Goal: Information Seeking & Learning: Find contact information

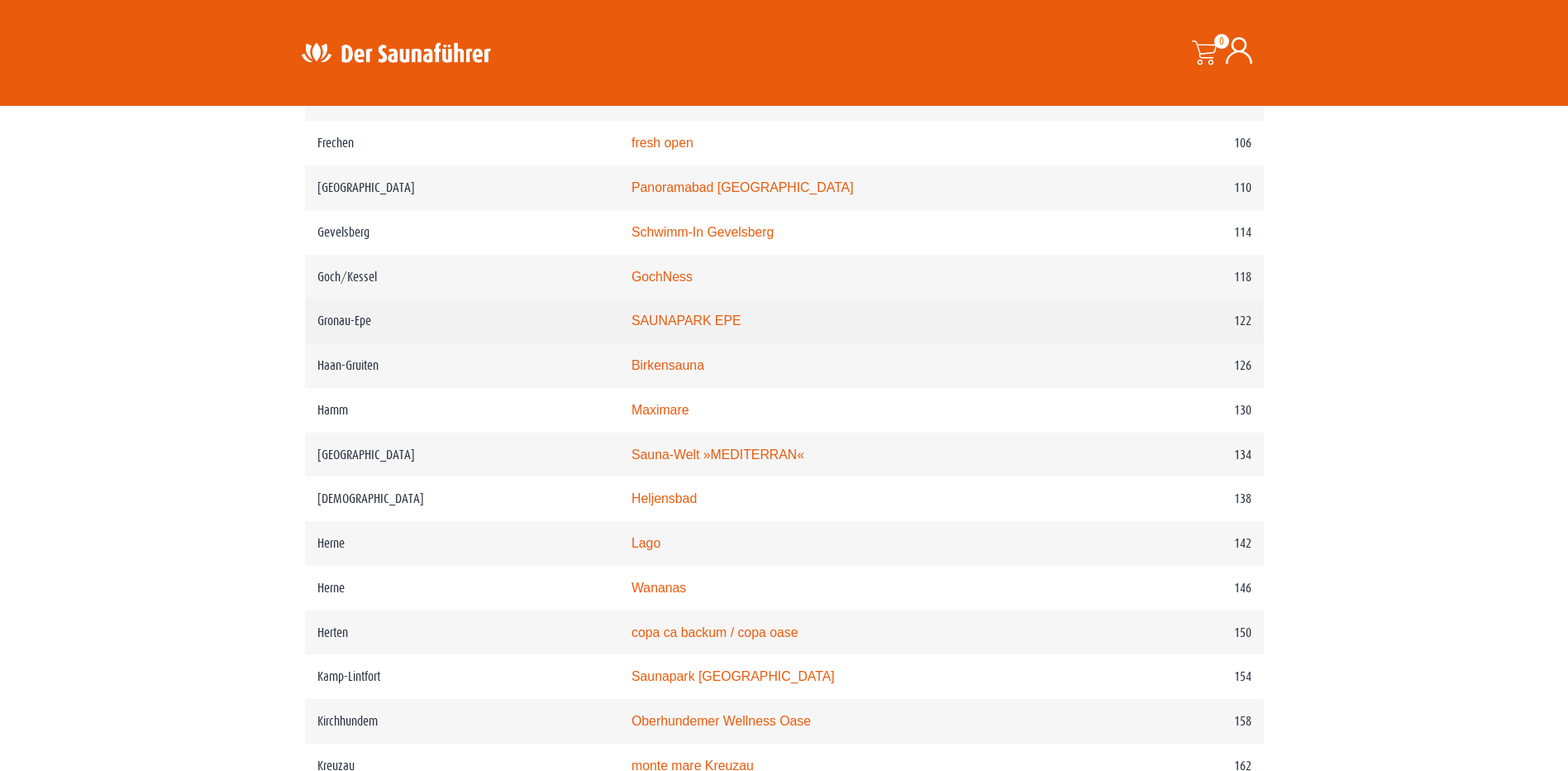
scroll to position [1819, 0]
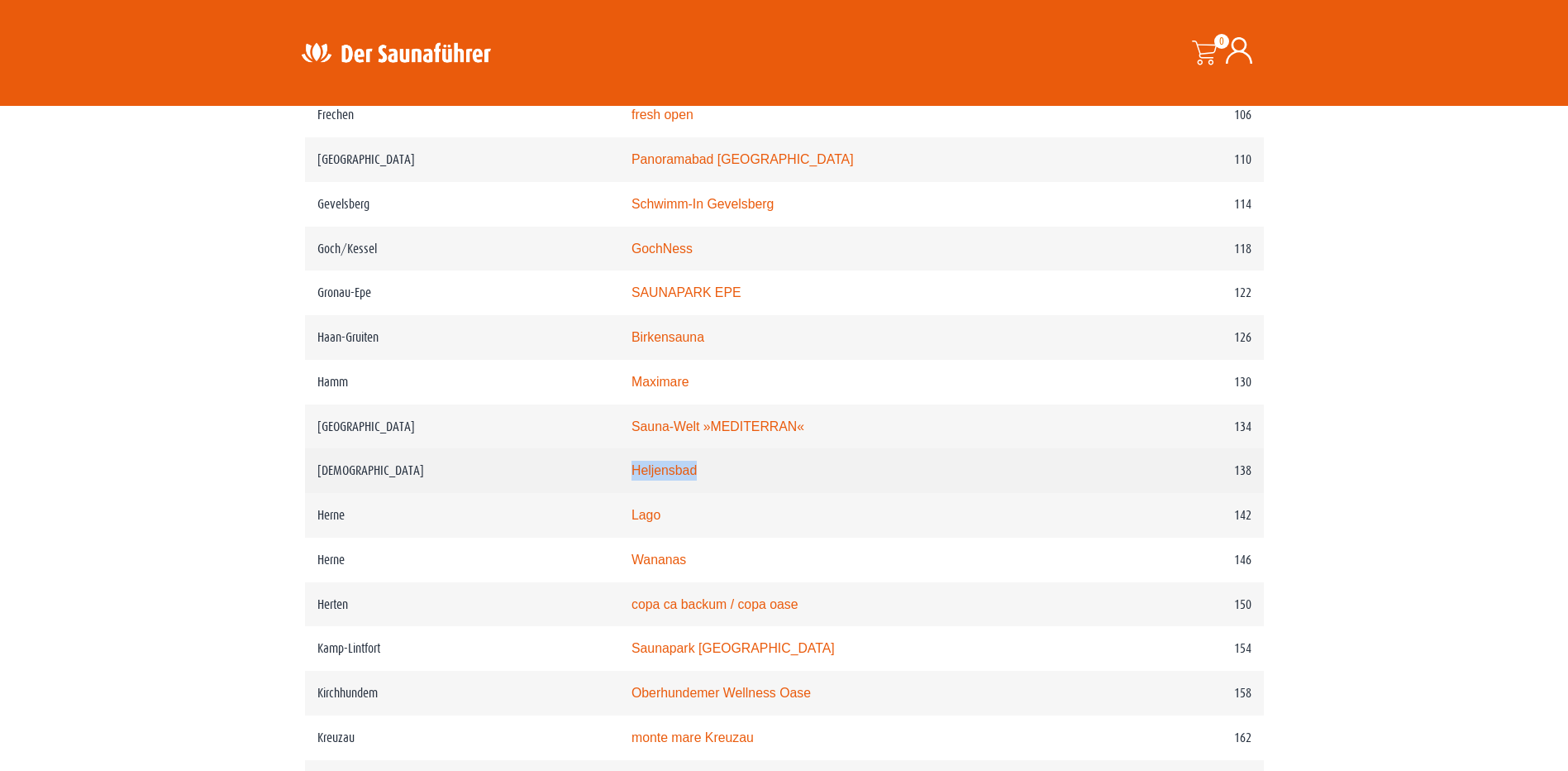
drag, startPoint x: 726, startPoint y: 491, endPoint x: 656, endPoint y: 490, distance: 70.0
click at [656, 490] on td "Heljensbad" at bounding box center [856, 470] width 472 height 45
copy link "Heljensbad"
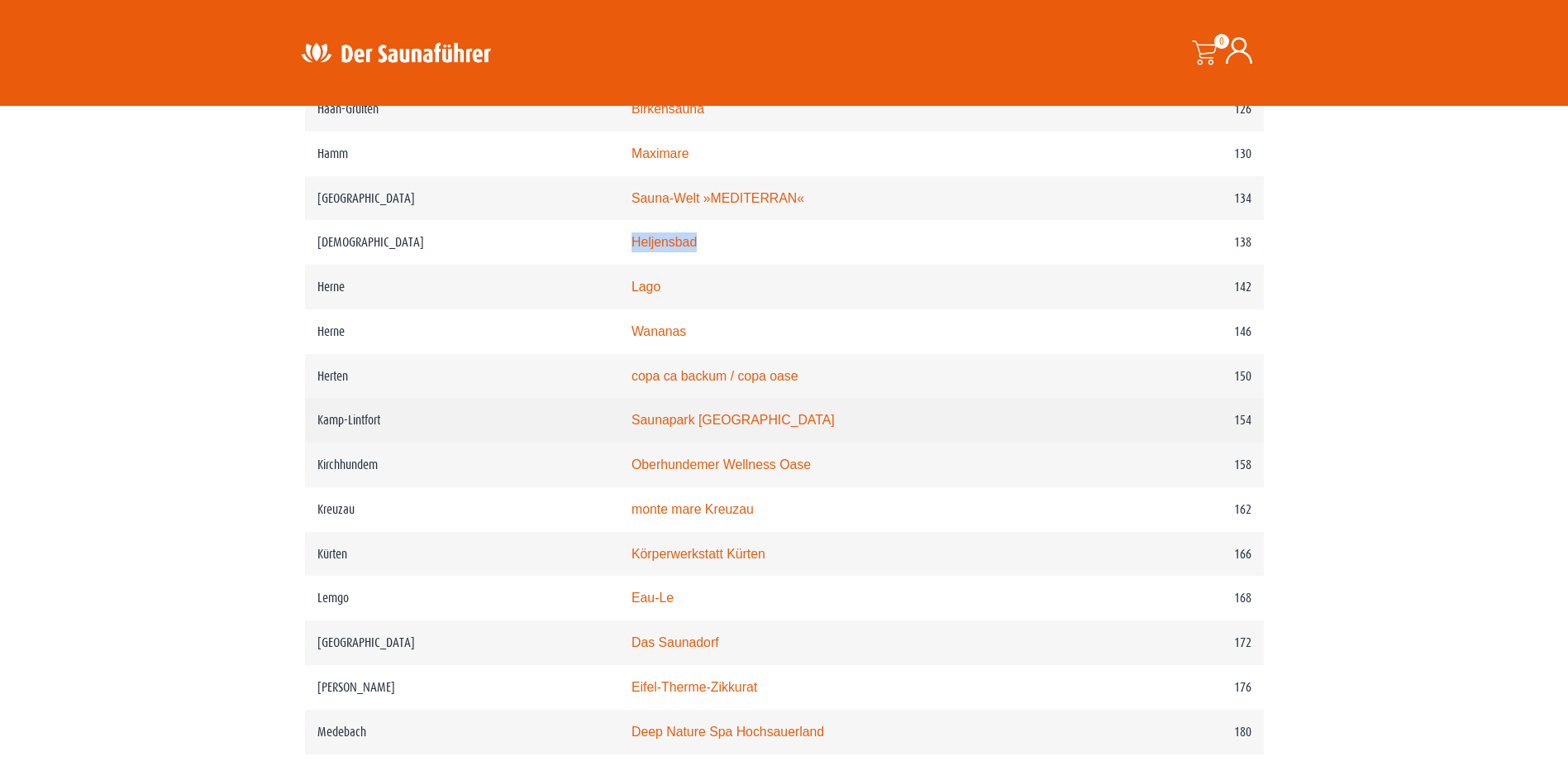
scroll to position [2067, 0]
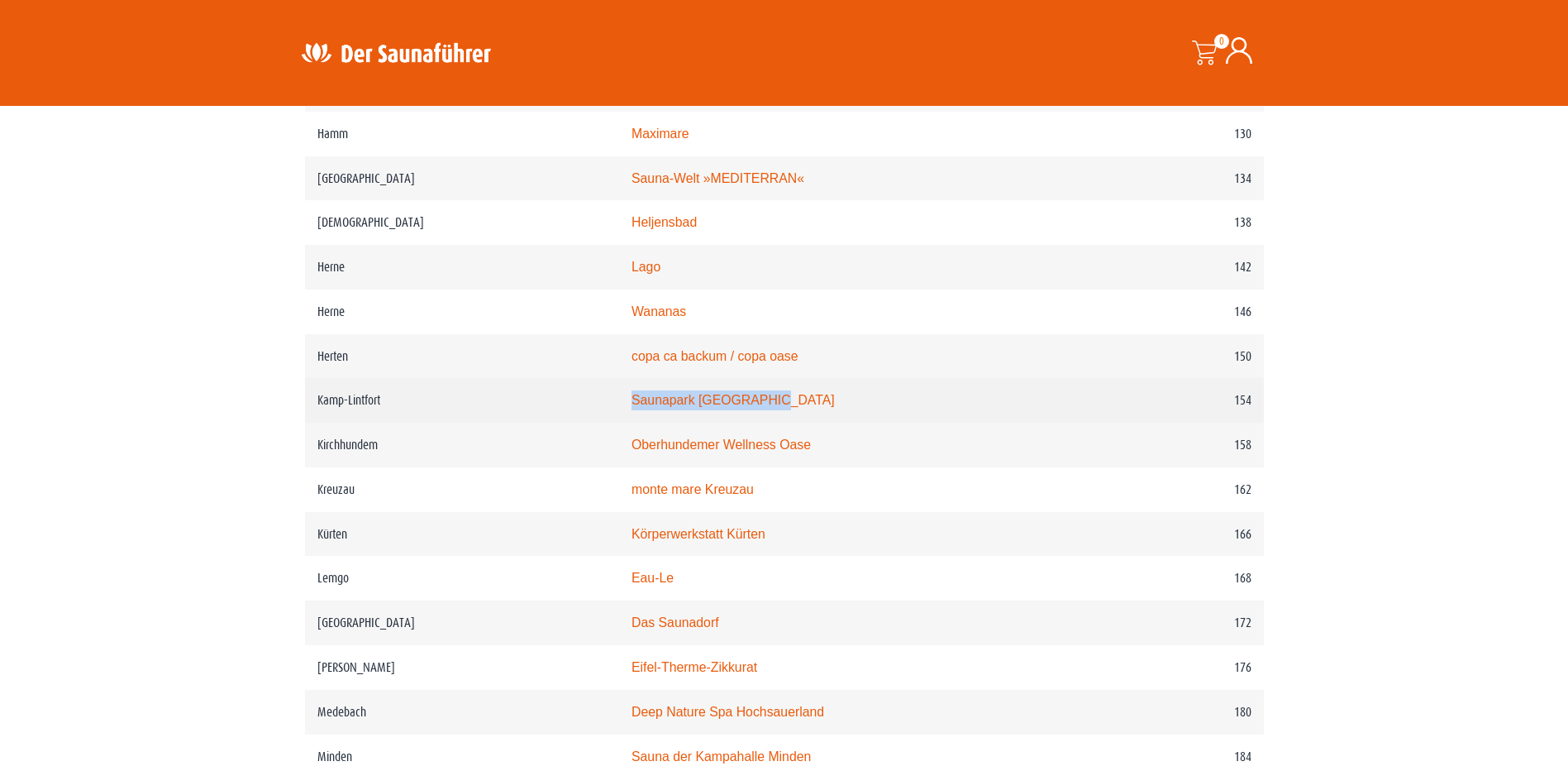
drag, startPoint x: 803, startPoint y: 426, endPoint x: 653, endPoint y: 430, distance: 150.1
click at [653, 423] on td "Saunapark Kamperbrück" at bounding box center [856, 400] width 472 height 45
copy link "Saunapark Kamperbrück"
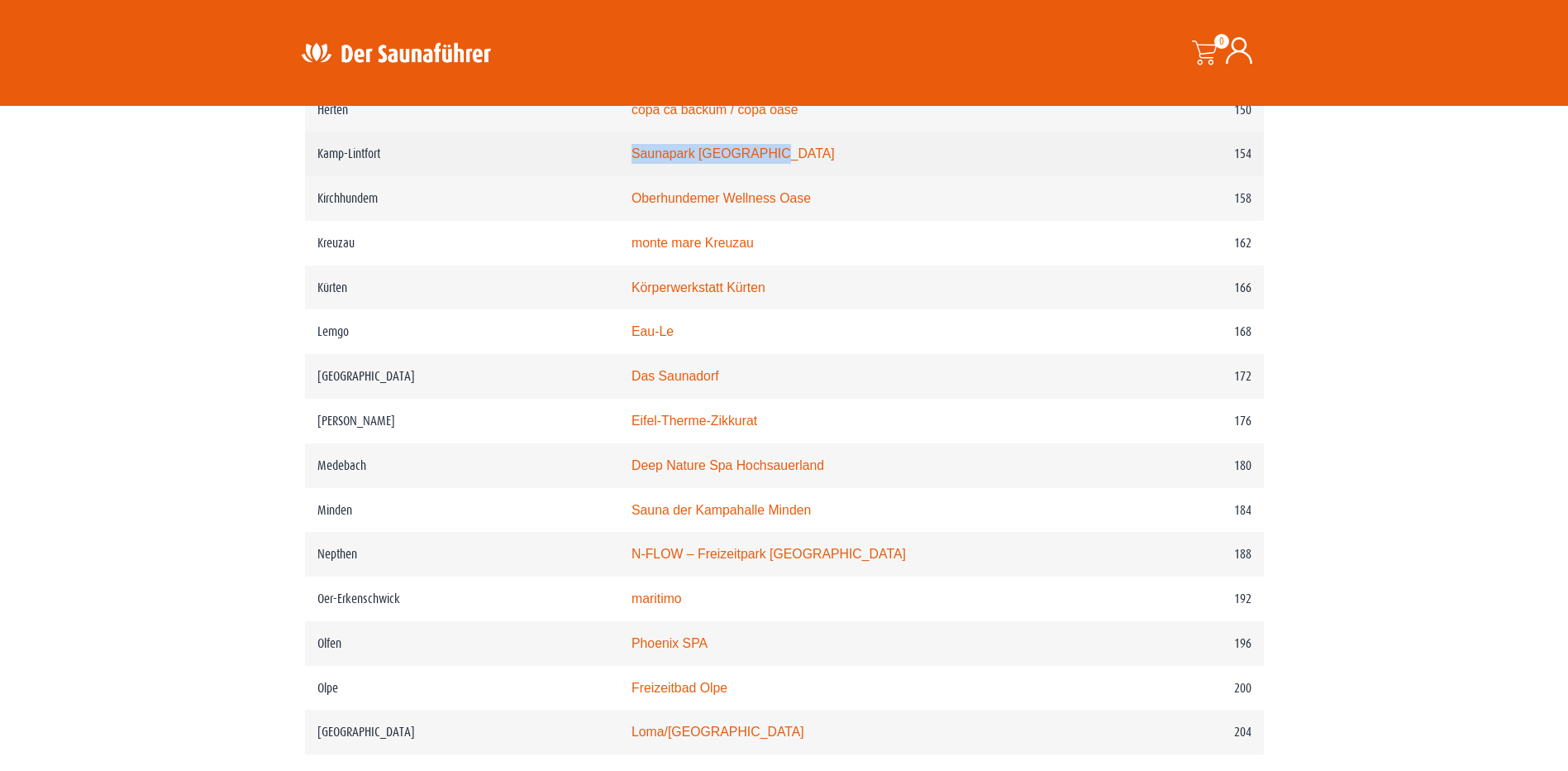
scroll to position [2233, 0]
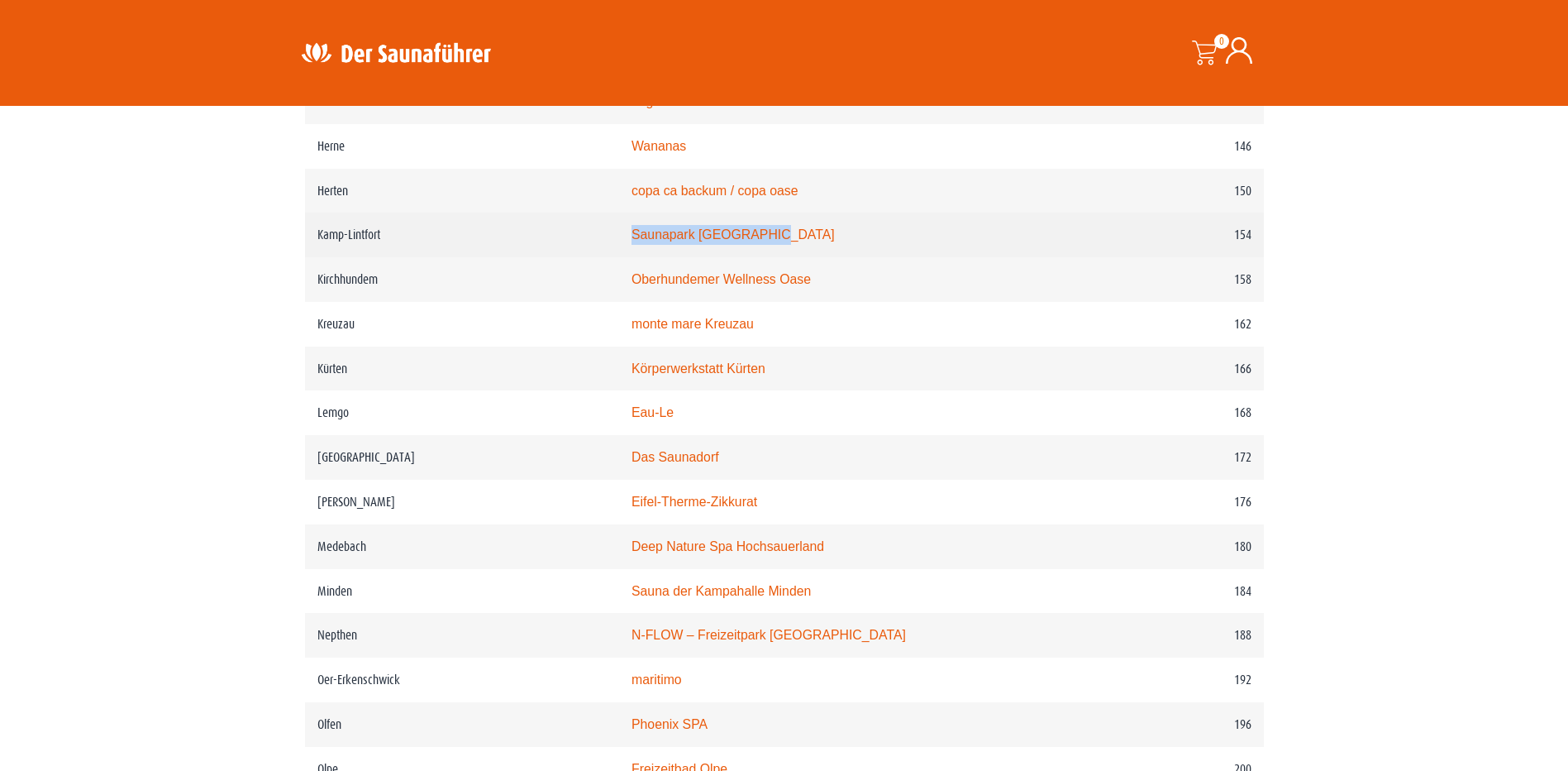
click at [751, 241] on link "Saunapark Kamperbrück" at bounding box center [733, 234] width 203 height 14
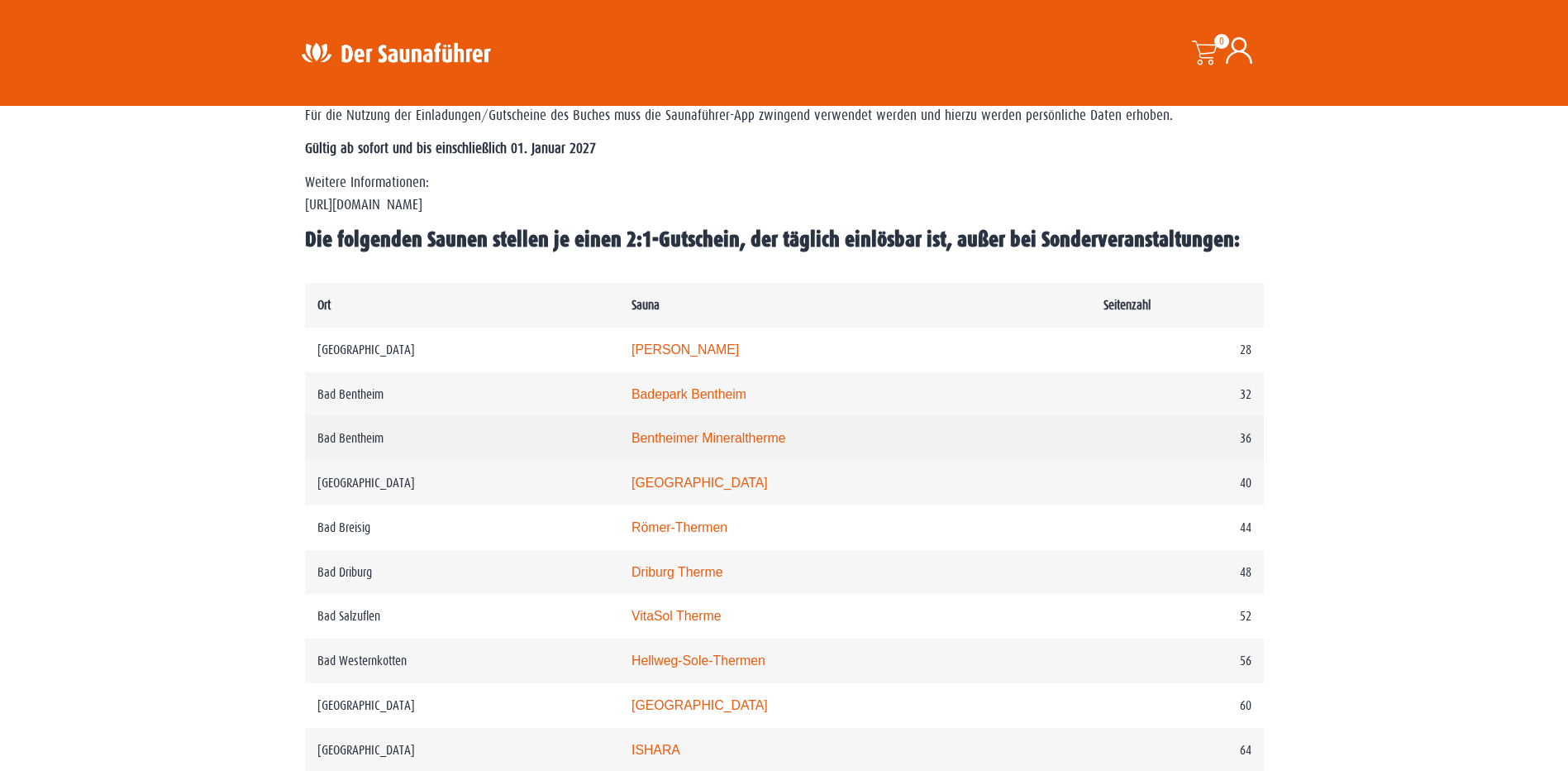
scroll to position [785, 0]
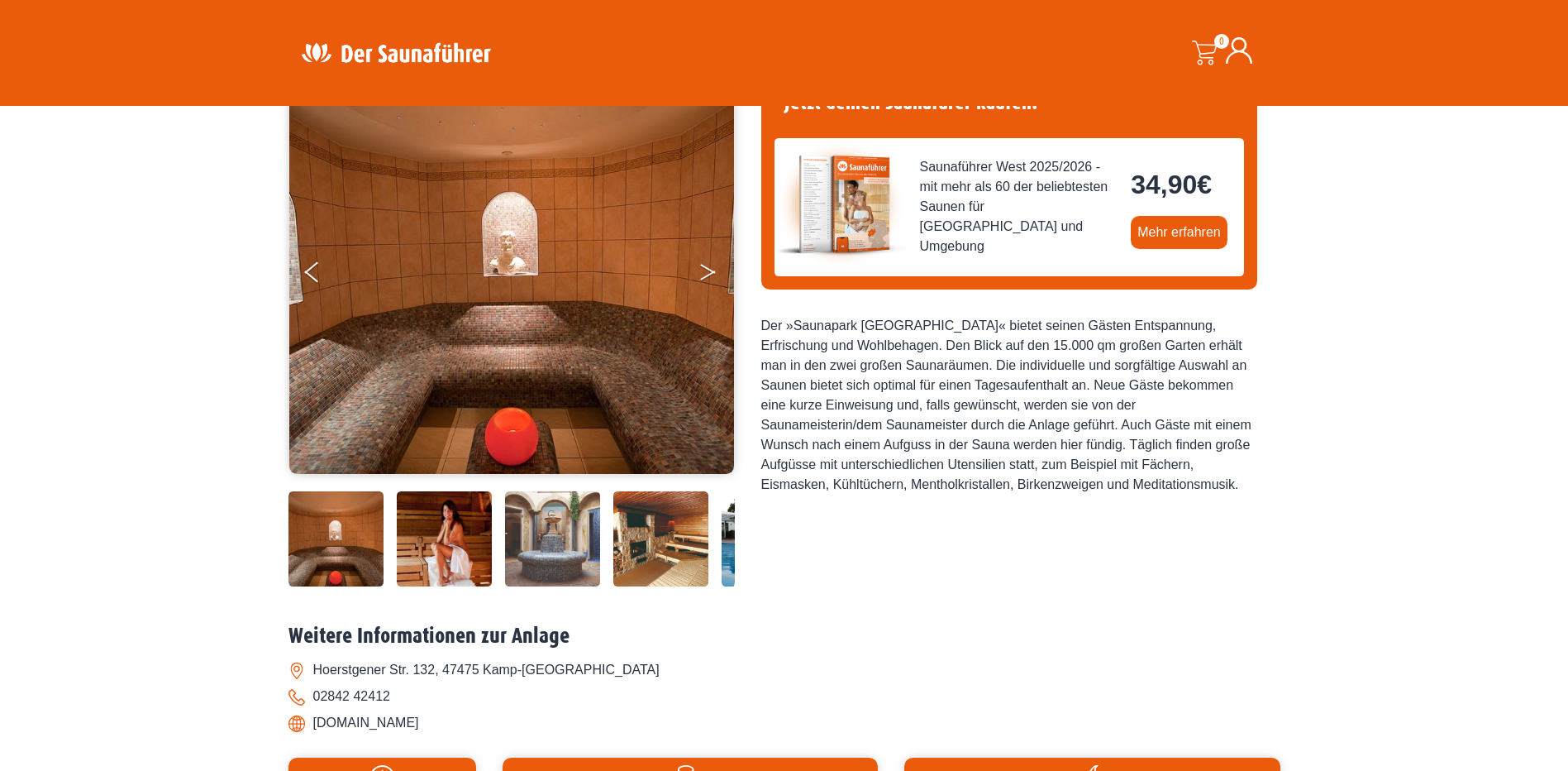
click at [704, 273] on button "Next" at bounding box center [719, 275] width 41 height 41
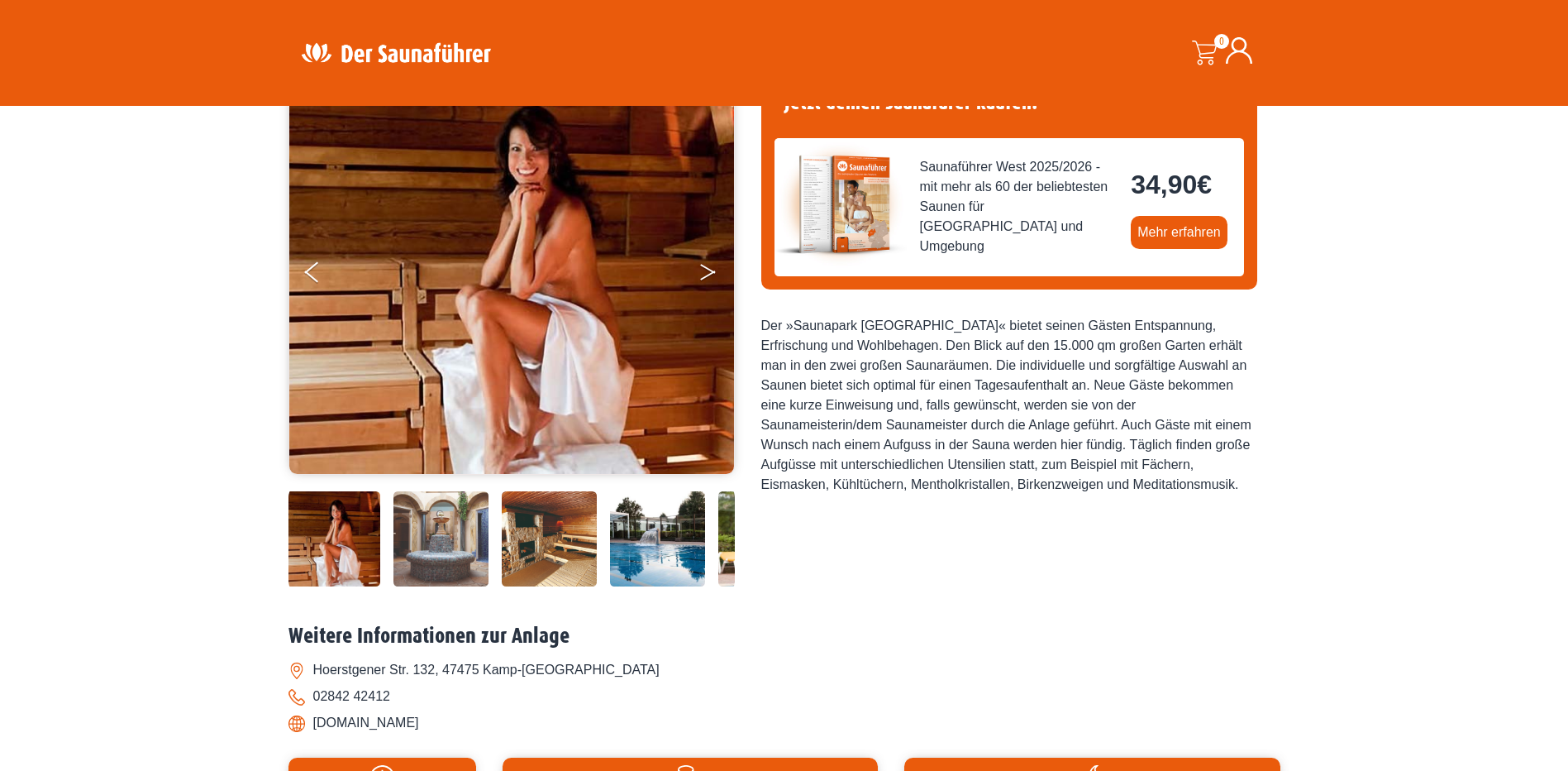
click at [704, 273] on button "Next" at bounding box center [719, 275] width 41 height 41
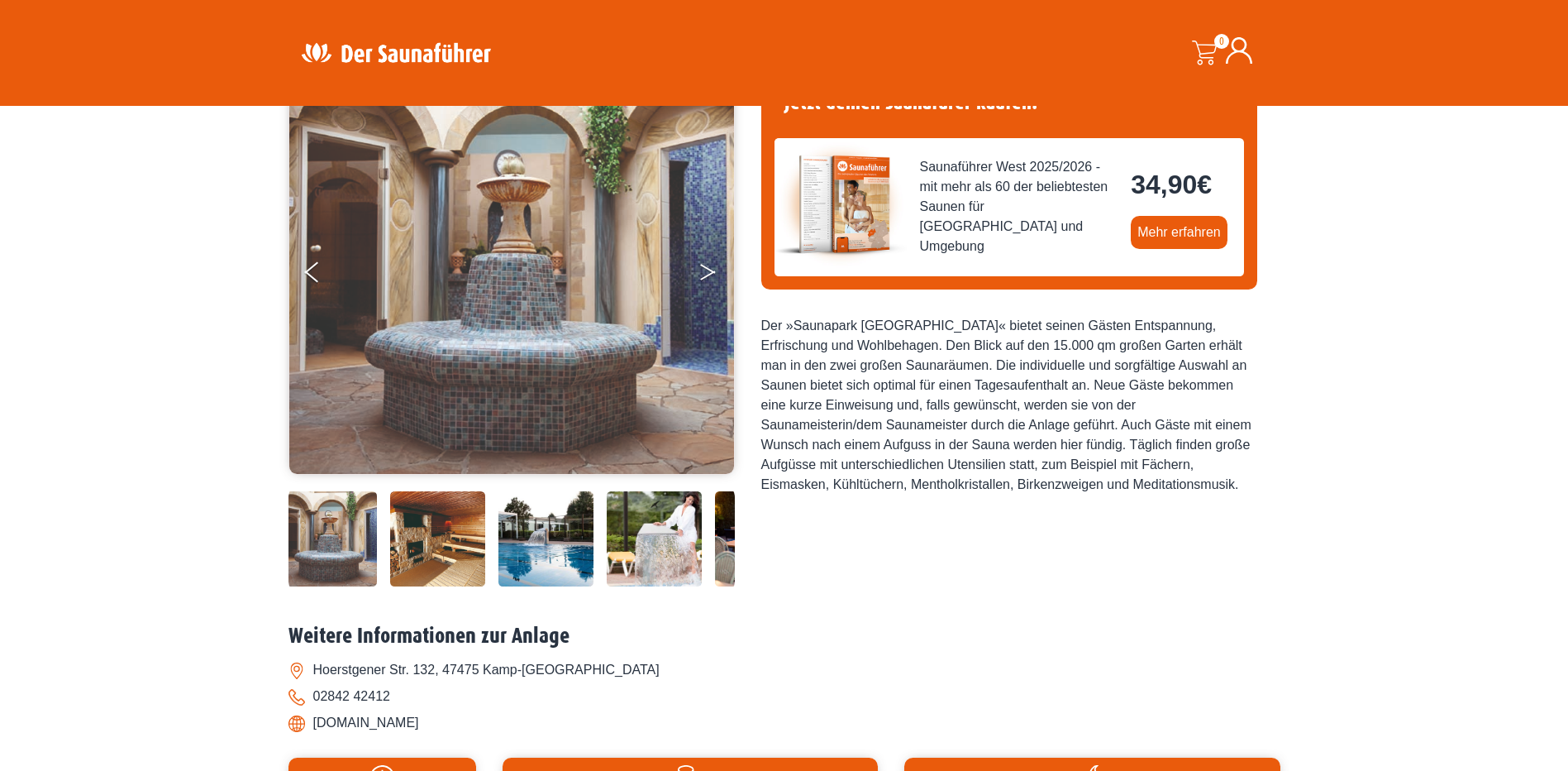
click at [704, 273] on button "Next" at bounding box center [719, 275] width 41 height 41
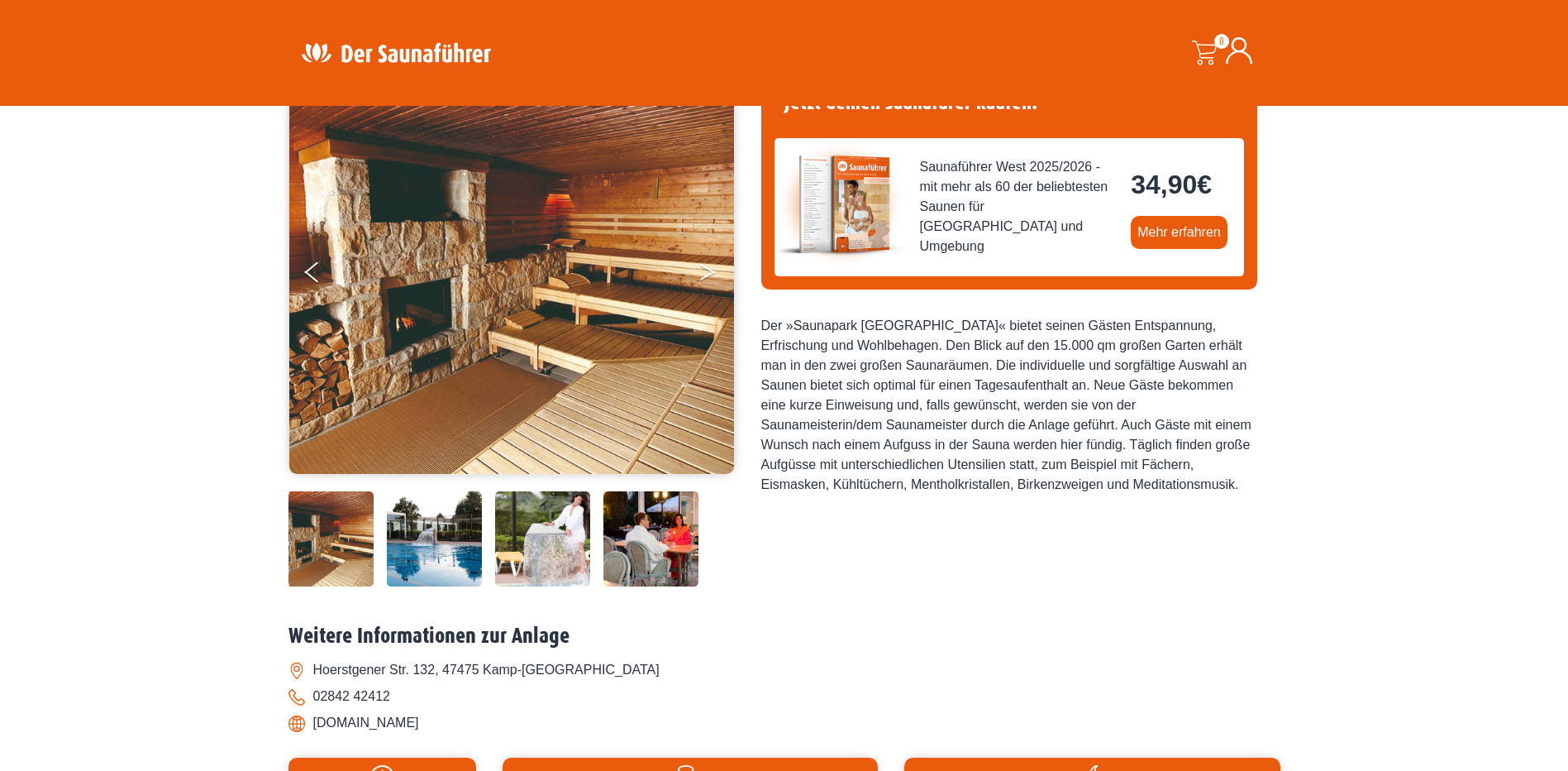
click at [704, 273] on button "Next" at bounding box center [719, 275] width 41 height 41
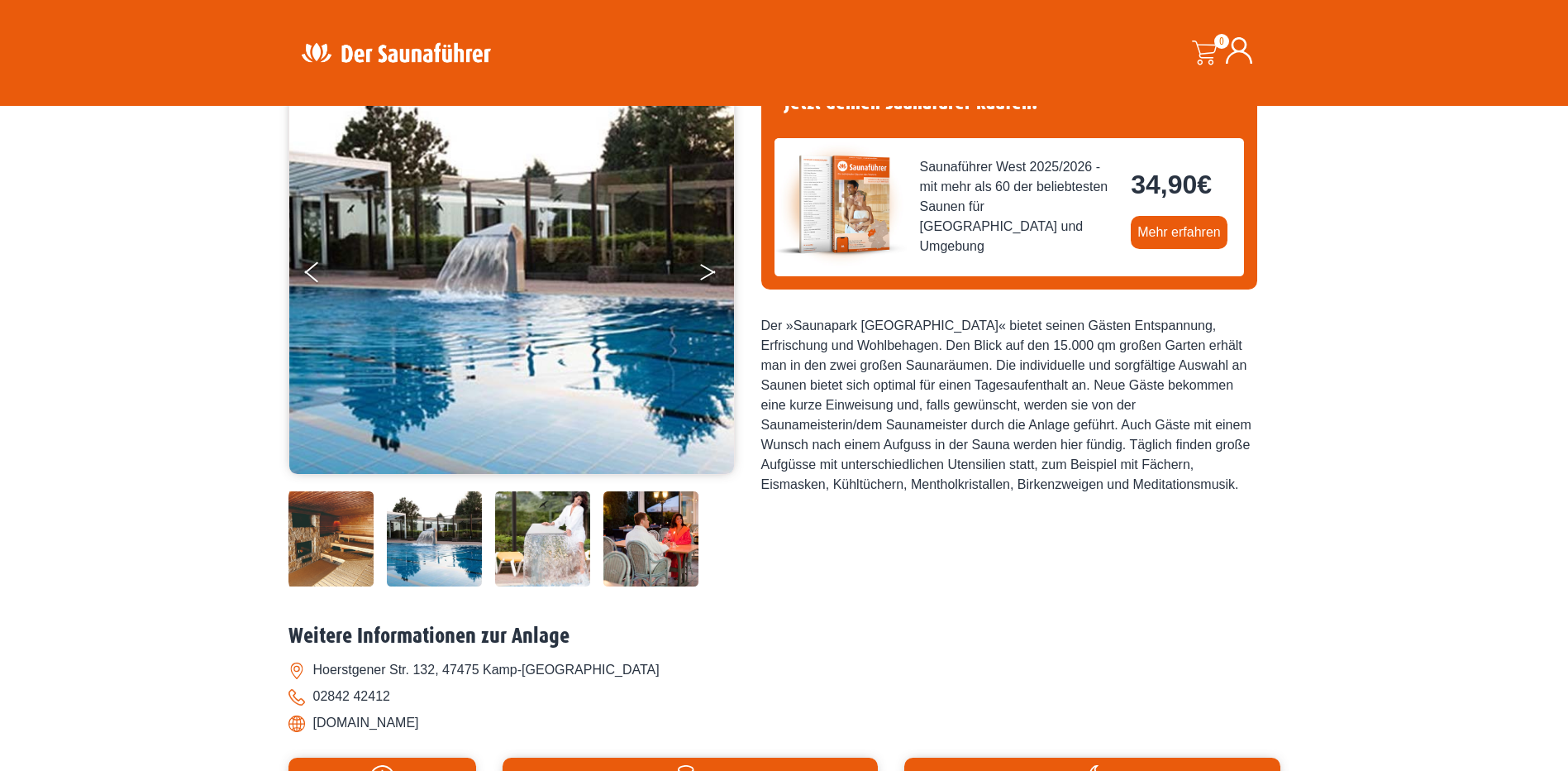
click at [704, 273] on button "Next" at bounding box center [719, 275] width 41 height 41
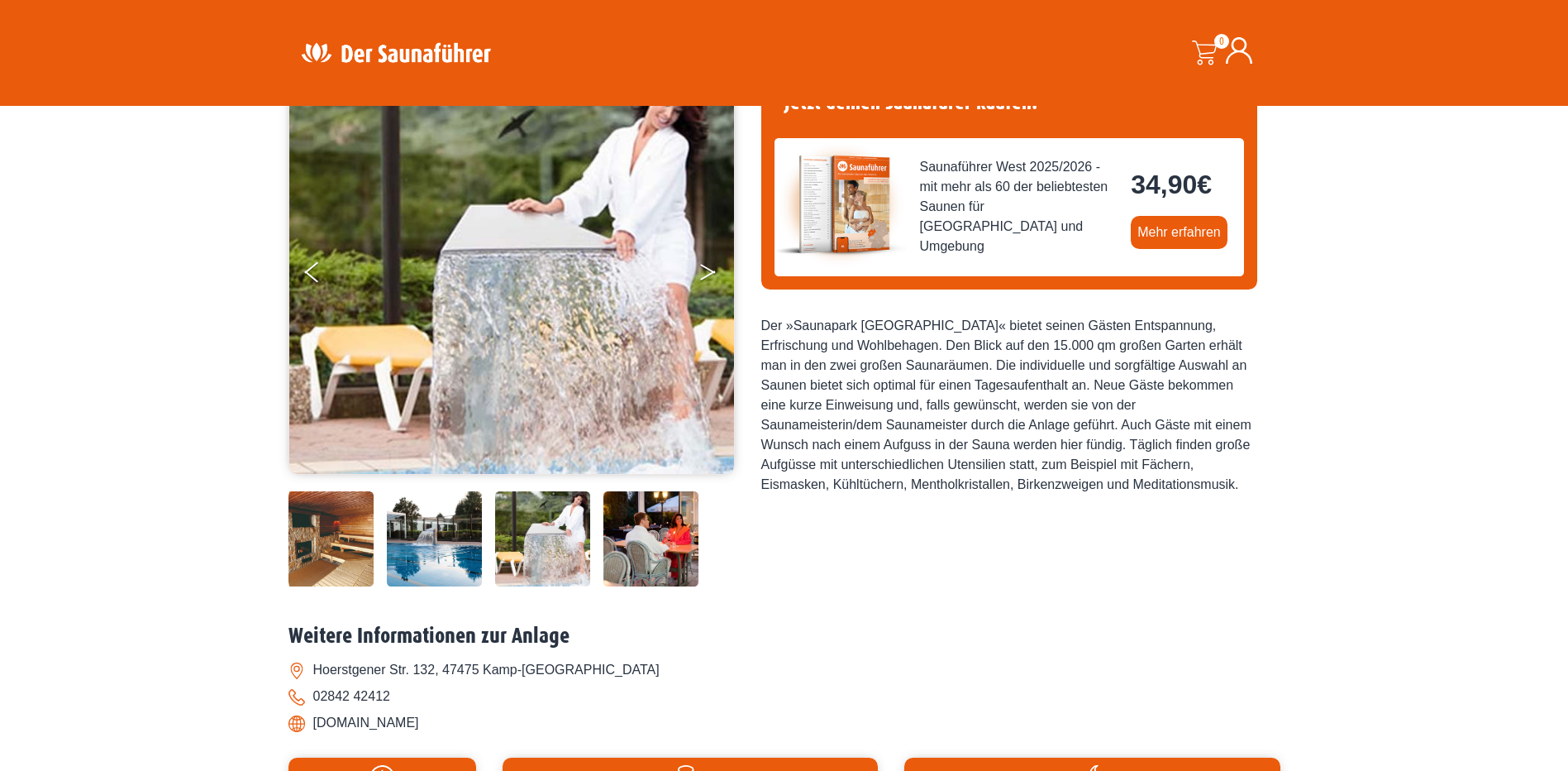
click at [704, 273] on button "Next" at bounding box center [719, 275] width 41 height 41
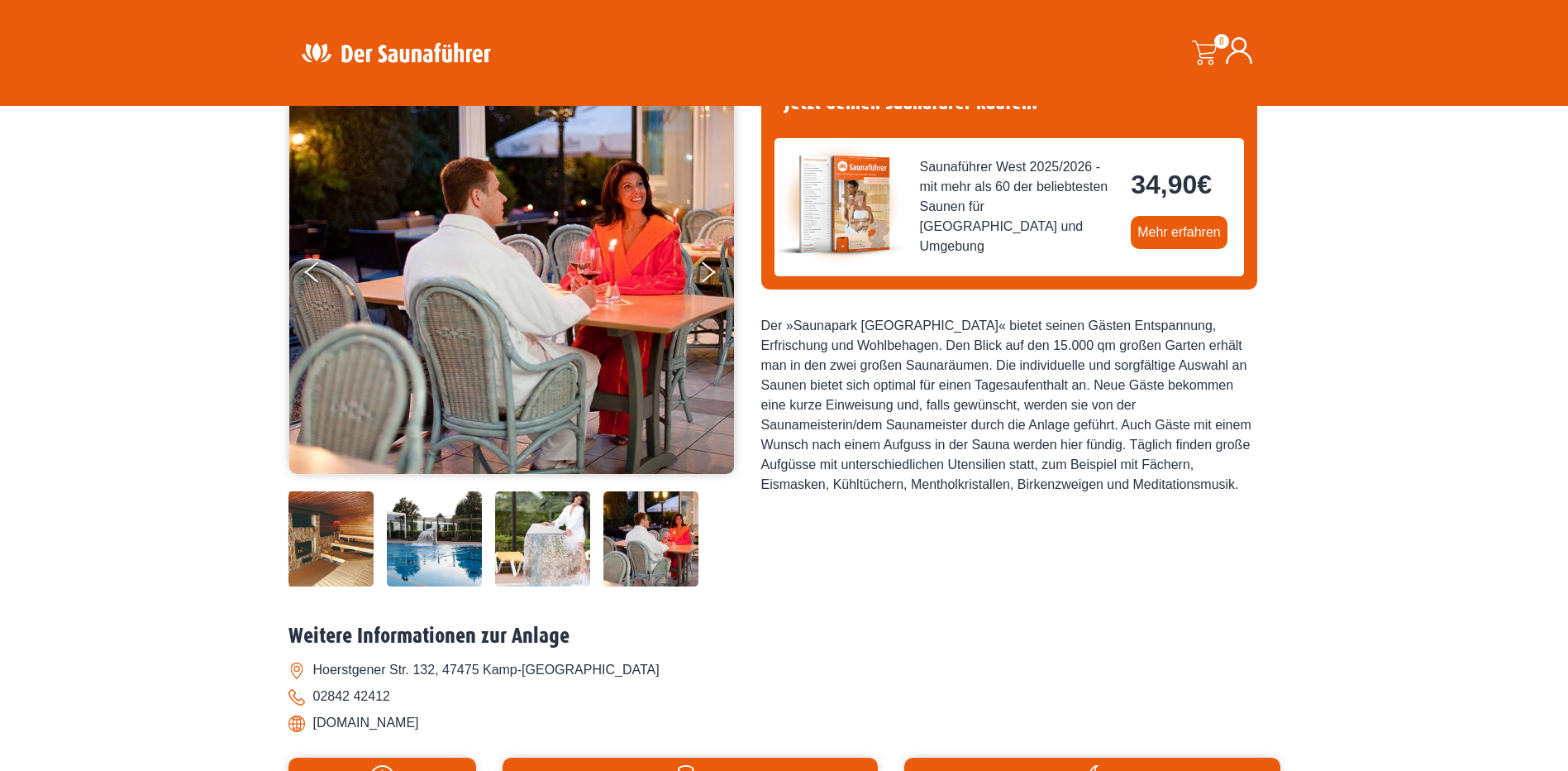
click at [365, 722] on li "[DOMAIN_NAME]" at bounding box center [784, 722] width 992 height 26
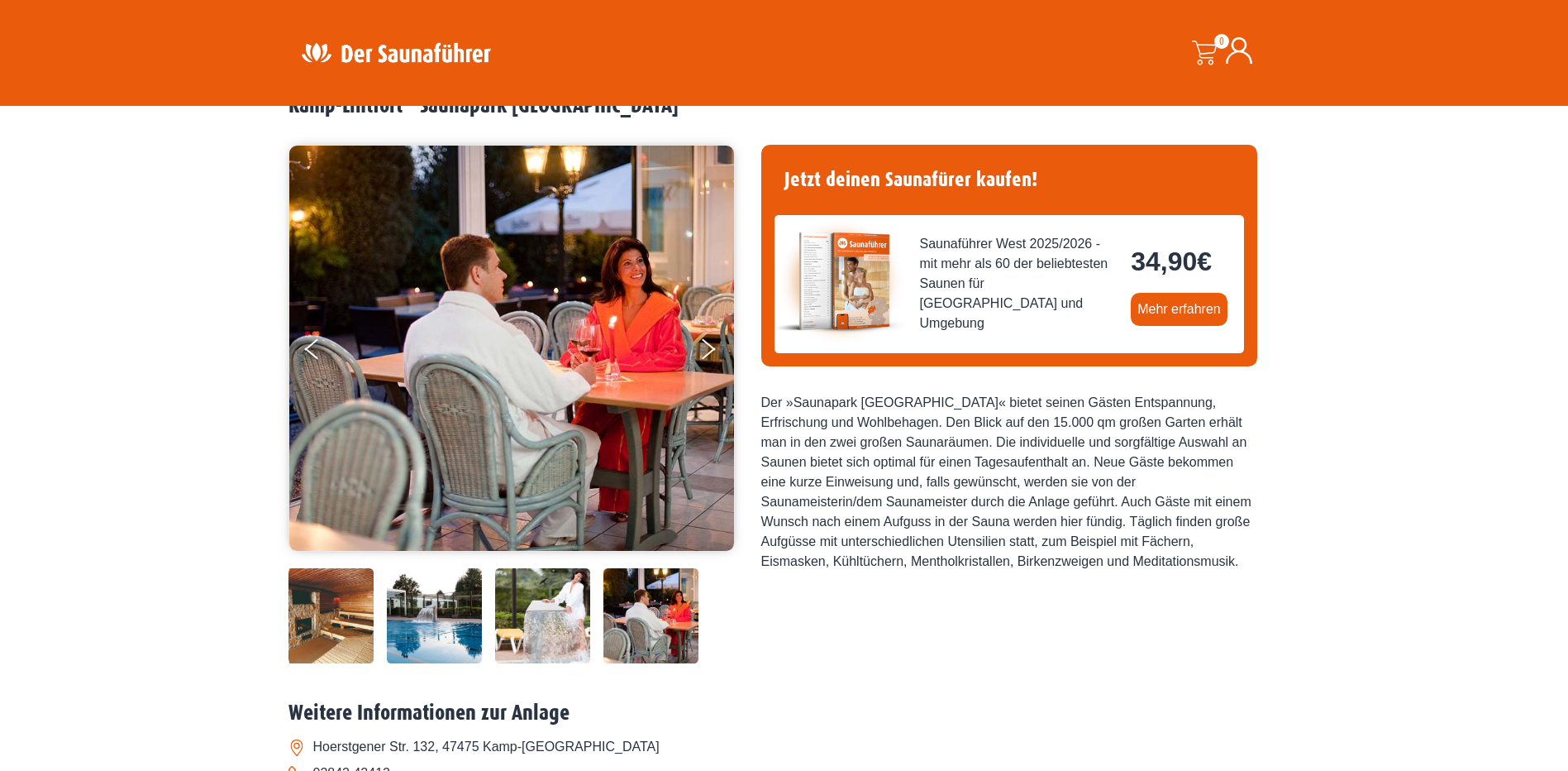
scroll to position [83, 0]
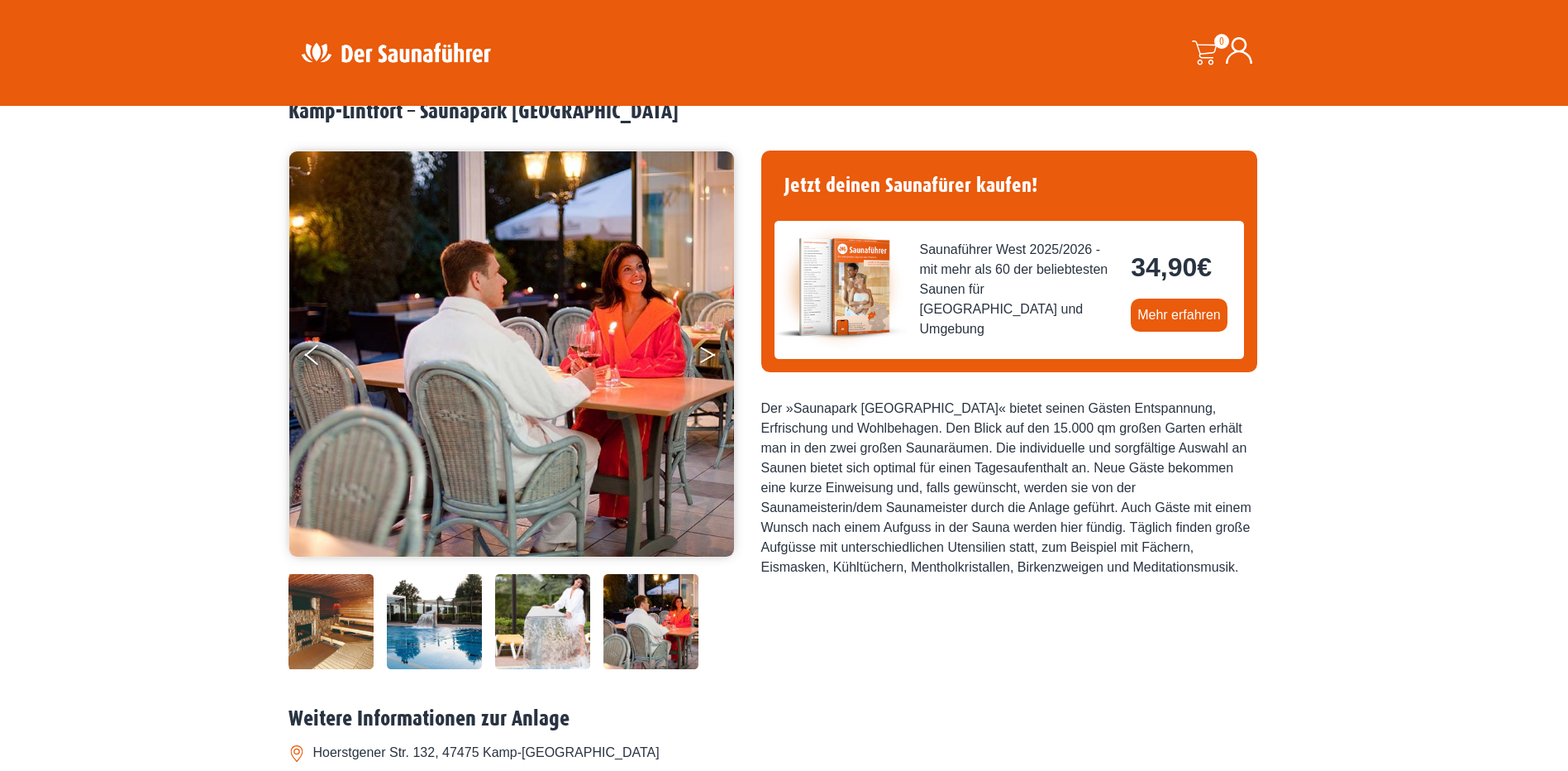
click at [707, 344] on button "Next" at bounding box center [719, 358] width 41 height 41
click at [705, 355] on button "Next" at bounding box center [719, 358] width 41 height 41
click at [382, 627] on div at bounding box center [344, 621] width 782 height 95
click at [450, 632] on img at bounding box center [434, 621] width 95 height 95
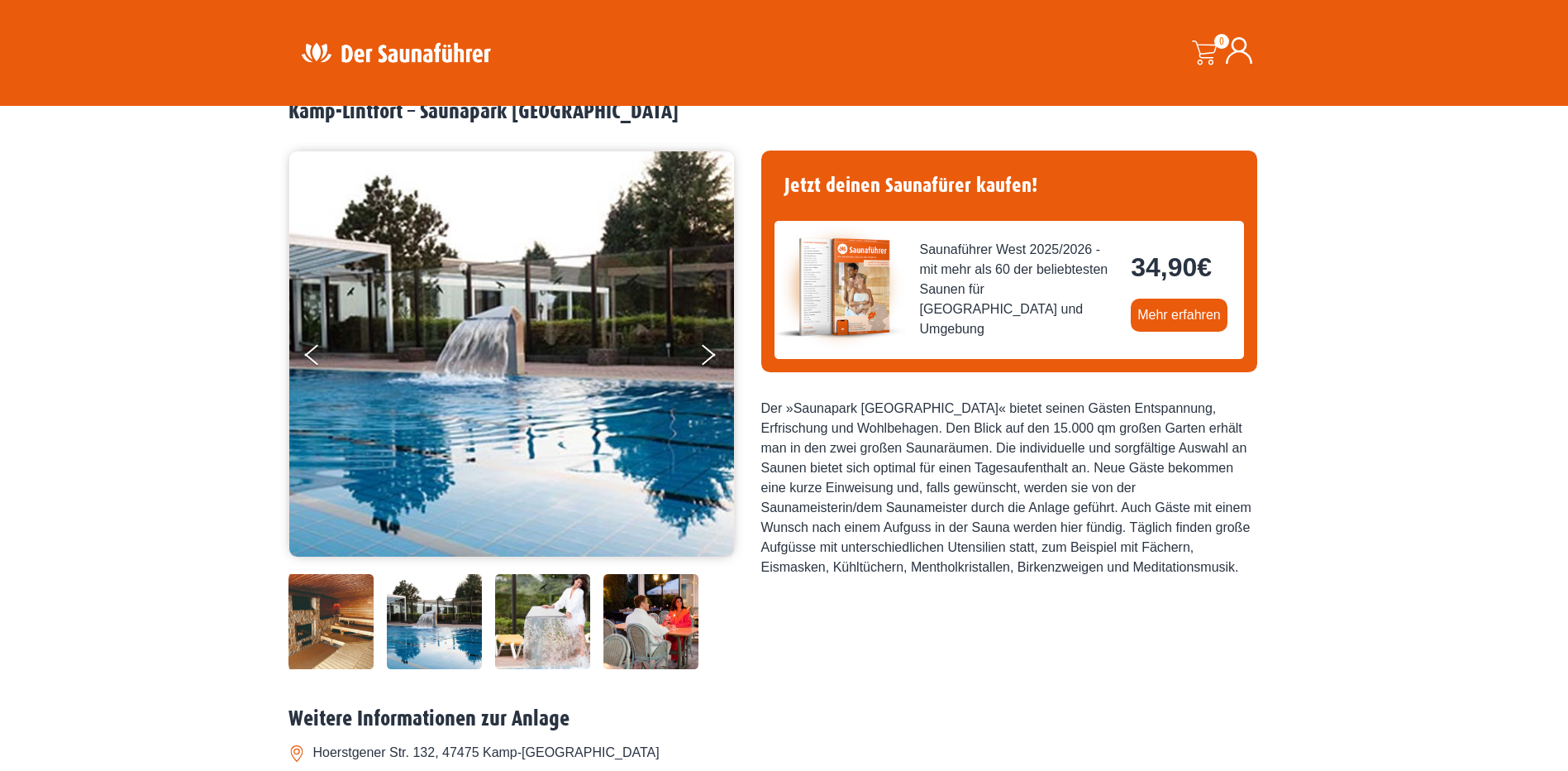
click at [551, 635] on img at bounding box center [543, 621] width 95 height 95
click at [638, 634] on img at bounding box center [651, 621] width 95 height 95
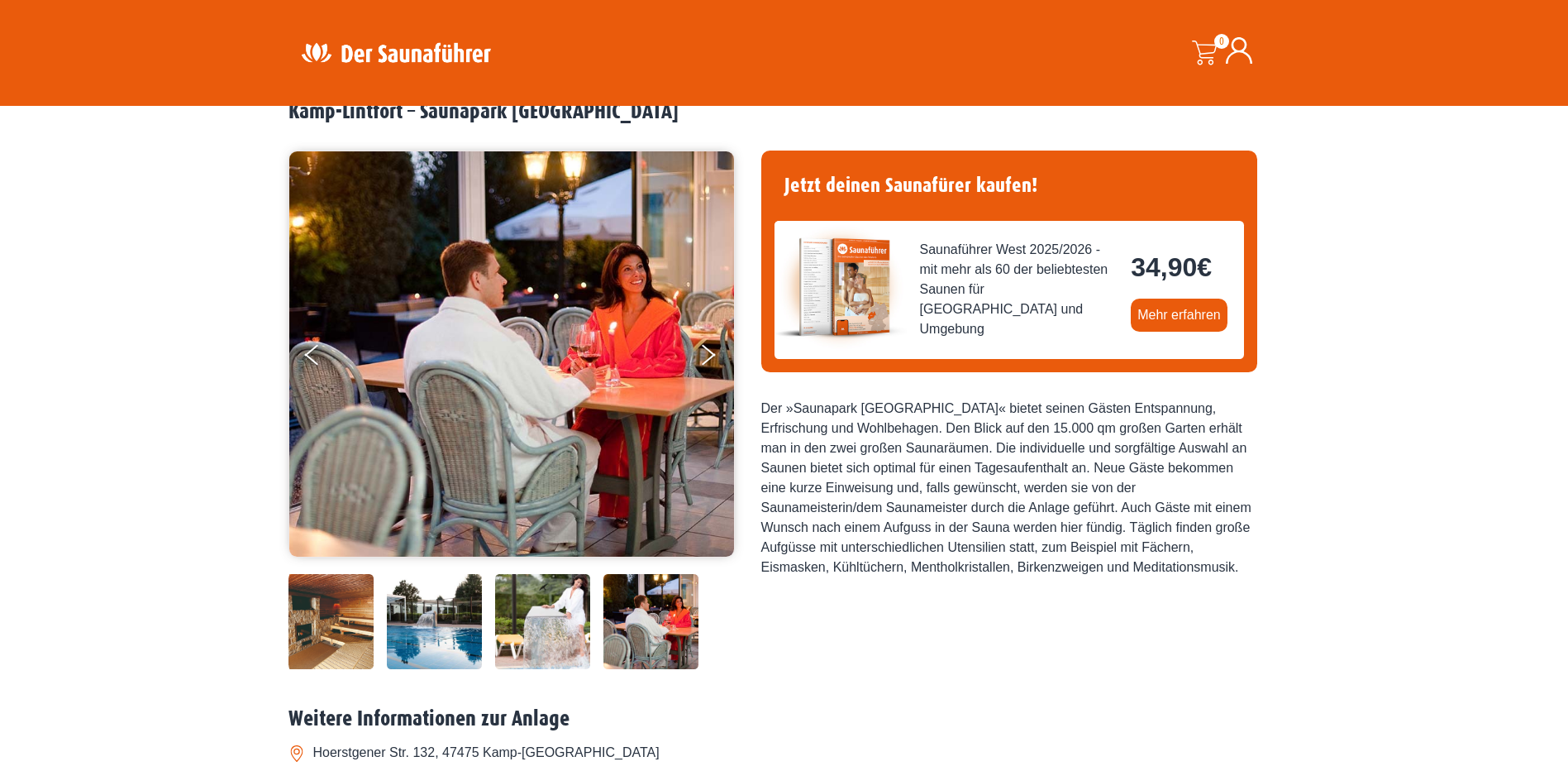
click at [300, 620] on img at bounding box center [326, 621] width 95 height 95
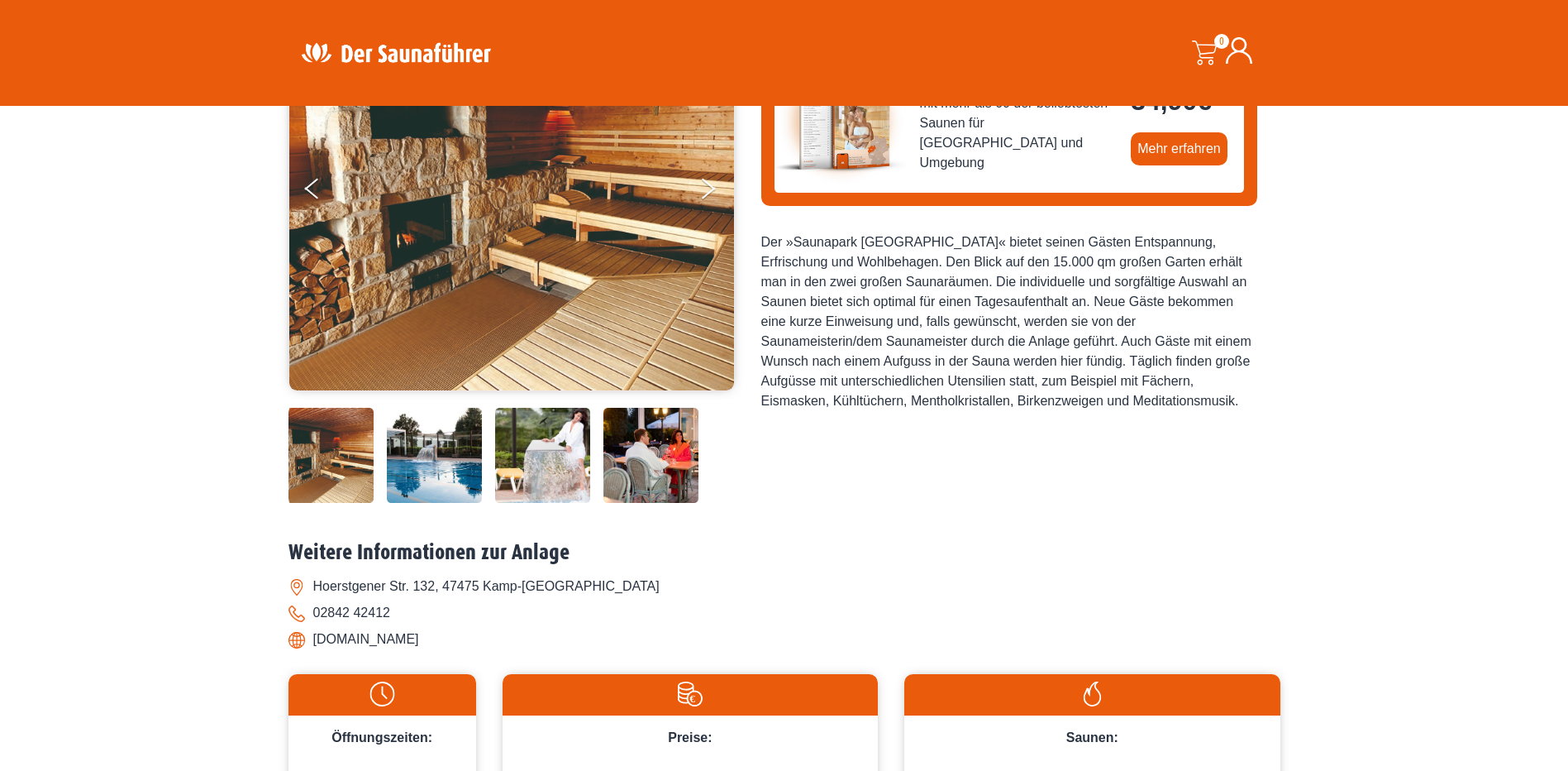
scroll to position [0, 0]
